Goal: Task Accomplishment & Management: Manage account settings

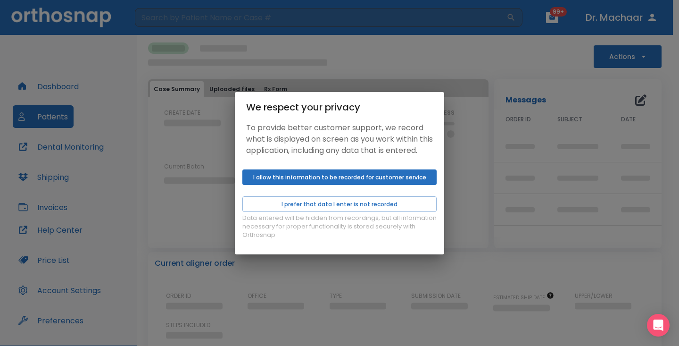
click at [316, 185] on button "I allow this information to be recorded for customer service" at bounding box center [339, 177] width 194 height 16
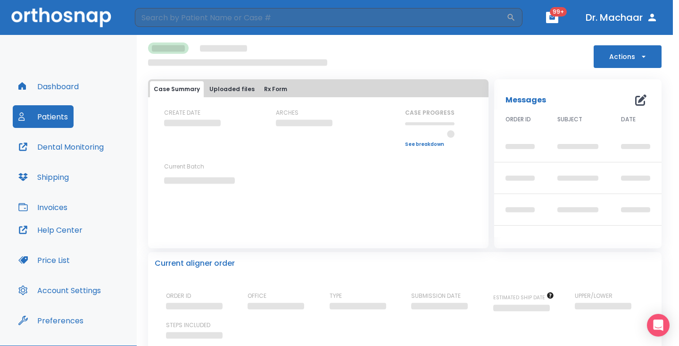
click at [316, 185] on button "I allow this information to be recorded for customer service" at bounding box center [339, 177] width 194 height 16
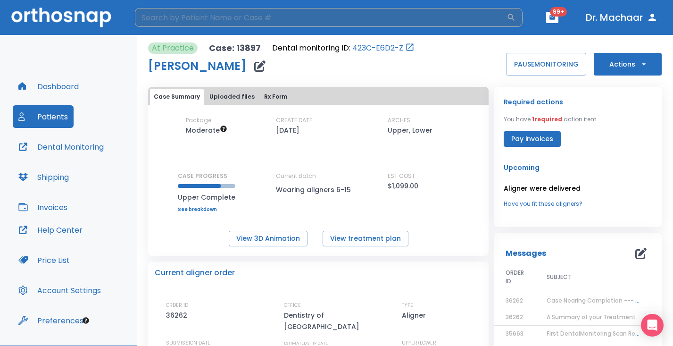
click at [304, 21] on input "search" at bounding box center [321, 17] width 372 height 19
paste input "[PERSON_NAME]"
type input "[PERSON_NAME]"
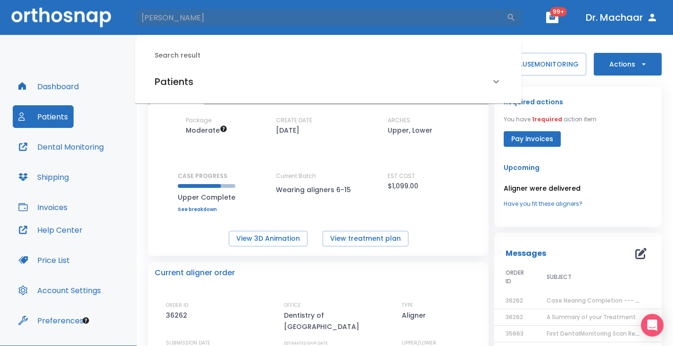
click at [247, 75] on div "Patients" at bounding box center [323, 81] width 336 height 15
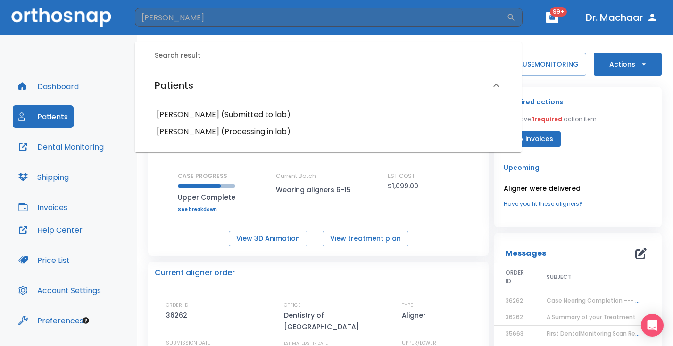
click at [253, 112] on h6 "Zoe Mintz (Submitted to lab)" at bounding box center [328, 114] width 343 height 13
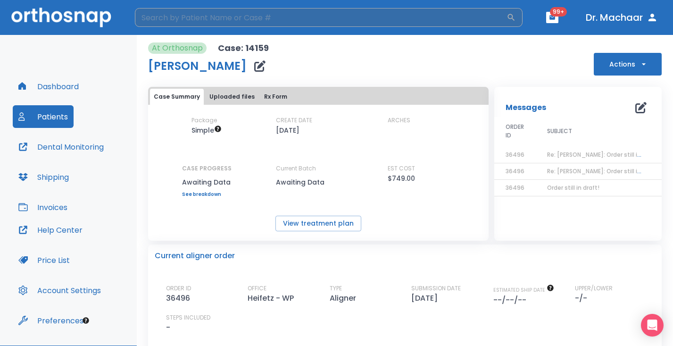
click at [248, 19] on input "search" at bounding box center [321, 17] width 372 height 19
paste input "[PERSON_NAME]"
type input "[PERSON_NAME]"
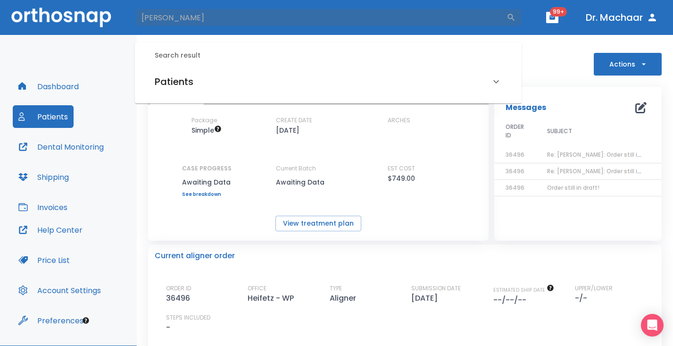
click at [207, 86] on div "Patients" at bounding box center [323, 81] width 336 height 15
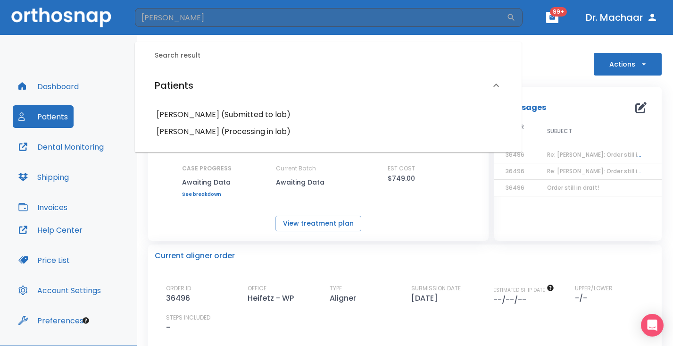
click at [258, 134] on h6 "Zoe Mintz (Processing in lab)" at bounding box center [328, 131] width 343 height 13
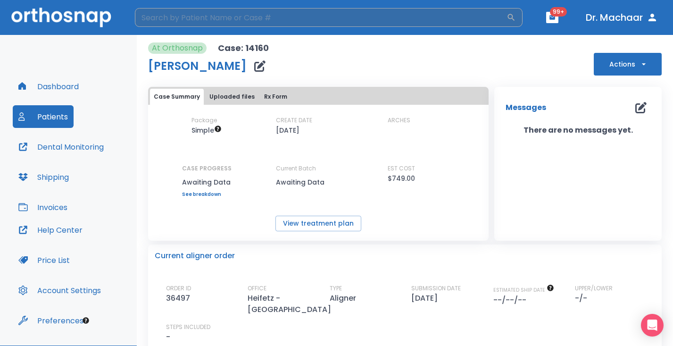
click at [340, 19] on input "search" at bounding box center [321, 17] width 372 height 19
paste input "[PERSON_NAME]"
type input "[PERSON_NAME]"
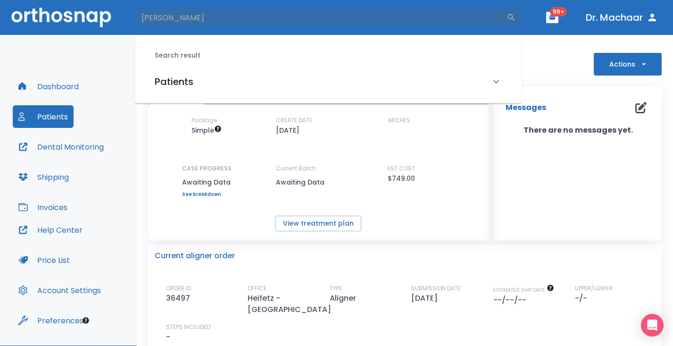
click at [213, 73] on div "Patients" at bounding box center [328, 81] width 370 height 26
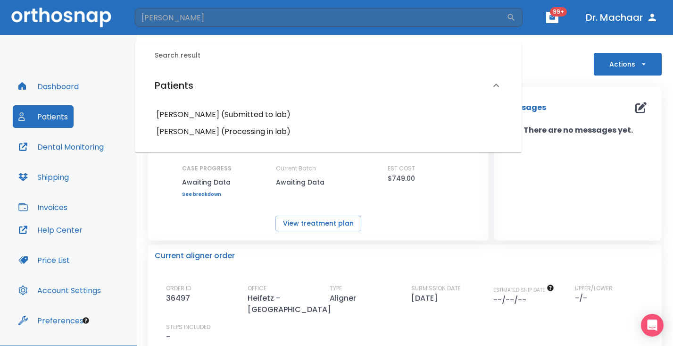
click at [234, 116] on h6 "Zoe Mintz (Submitted to lab)" at bounding box center [328, 114] width 343 height 13
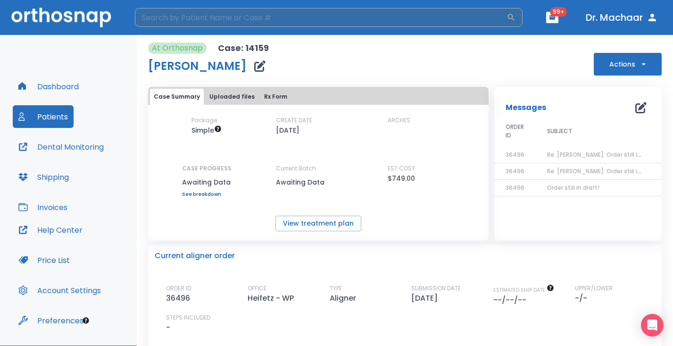
click at [274, 19] on input "search" at bounding box center [321, 17] width 372 height 19
paste input "[PERSON_NAME]"
type input "[PERSON_NAME]"
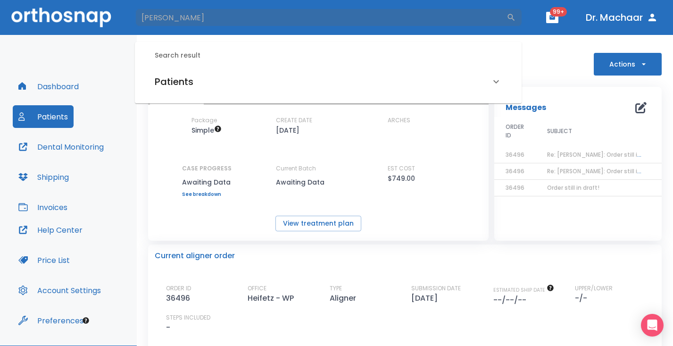
click at [265, 74] on div "Patients" at bounding box center [323, 81] width 336 height 15
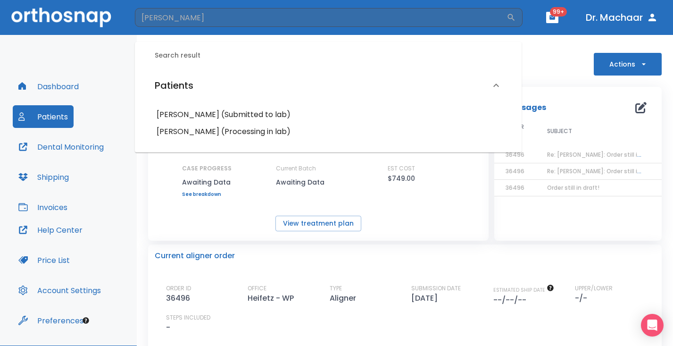
click at [247, 132] on h6 "Zoe Mintz (Processing in lab)" at bounding box center [328, 131] width 343 height 13
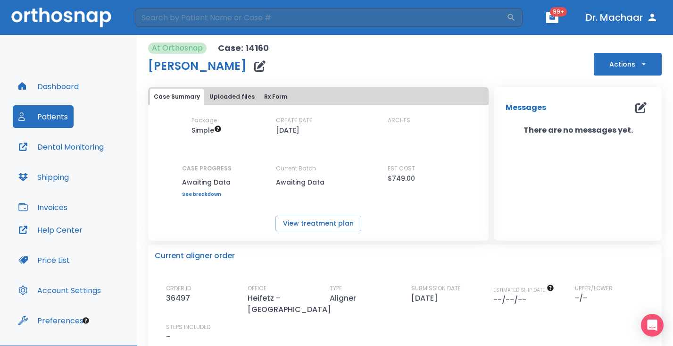
click at [609, 70] on button "Actions" at bounding box center [628, 64] width 68 height 23
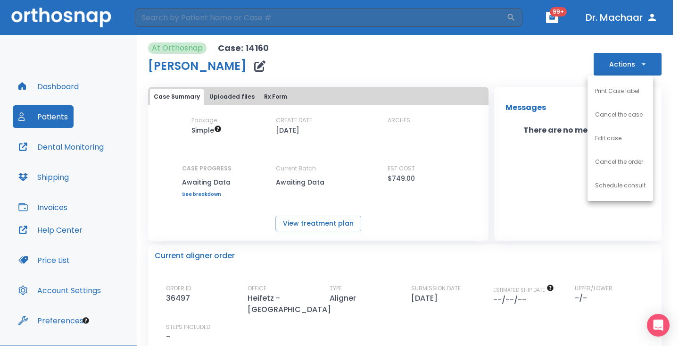
click at [519, 183] on div at bounding box center [339, 173] width 679 height 346
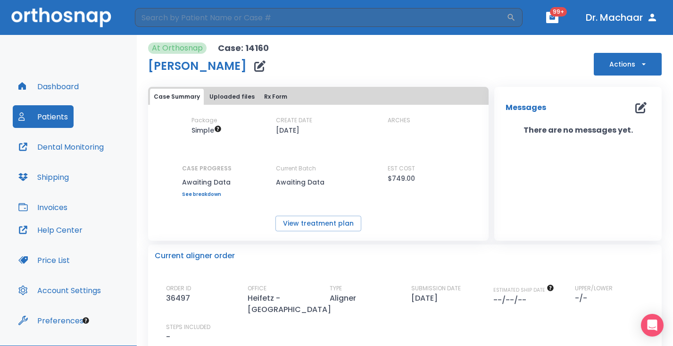
click at [619, 64] on button "Actions" at bounding box center [628, 64] width 68 height 23
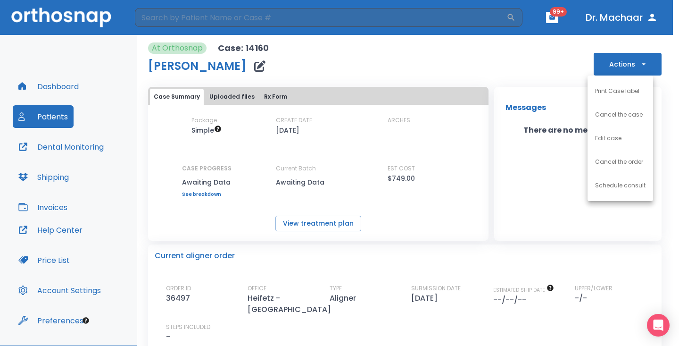
click at [492, 74] on div at bounding box center [339, 173] width 679 height 346
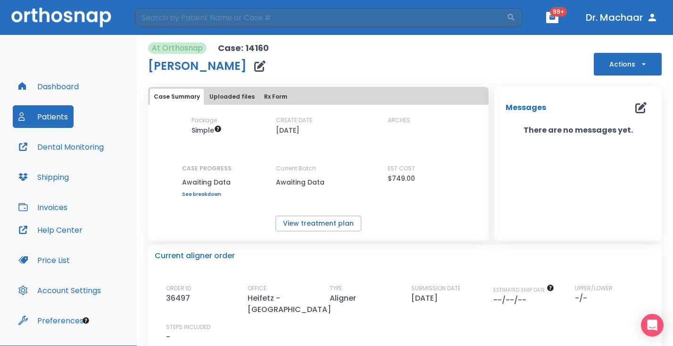
click at [616, 71] on button "Actions" at bounding box center [628, 64] width 68 height 23
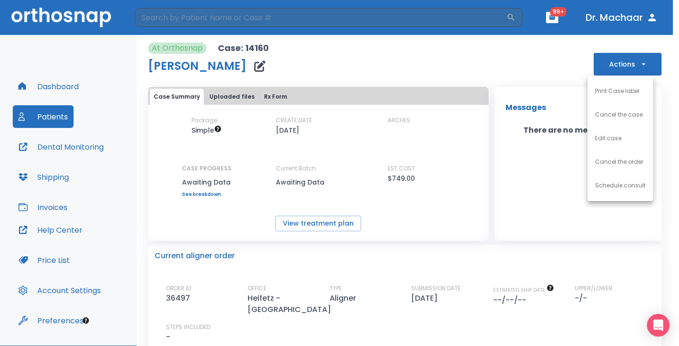
click at [625, 120] on li "Cancel the case" at bounding box center [621, 115] width 66 height 24
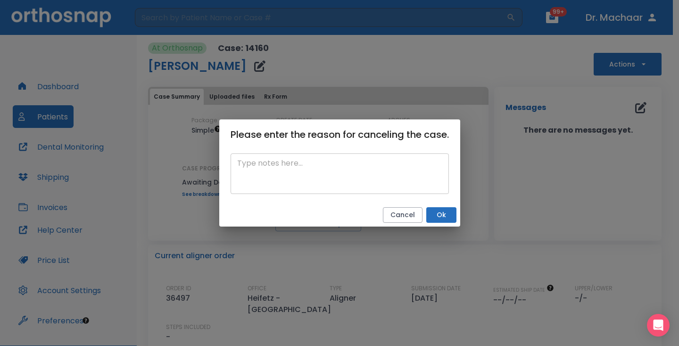
click at [413, 156] on div "x ​" at bounding box center [340, 173] width 218 height 41
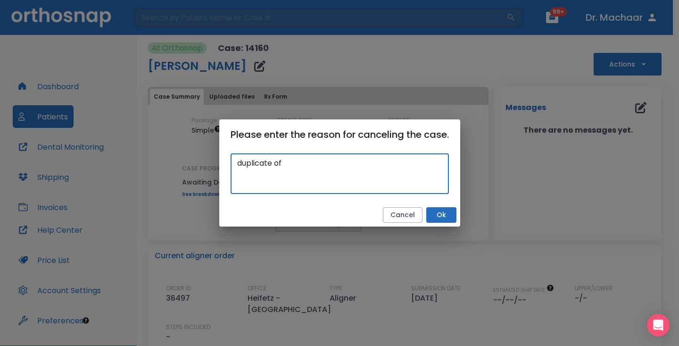
paste textarea "https://hub.orthosnap.com/cases/14159"
type textarea "duplicate of https://hub.orthosnap.com/cases/14159"
click at [444, 209] on button "Ok" at bounding box center [441, 215] width 30 height 16
